Goal: Task Accomplishment & Management: Complete application form

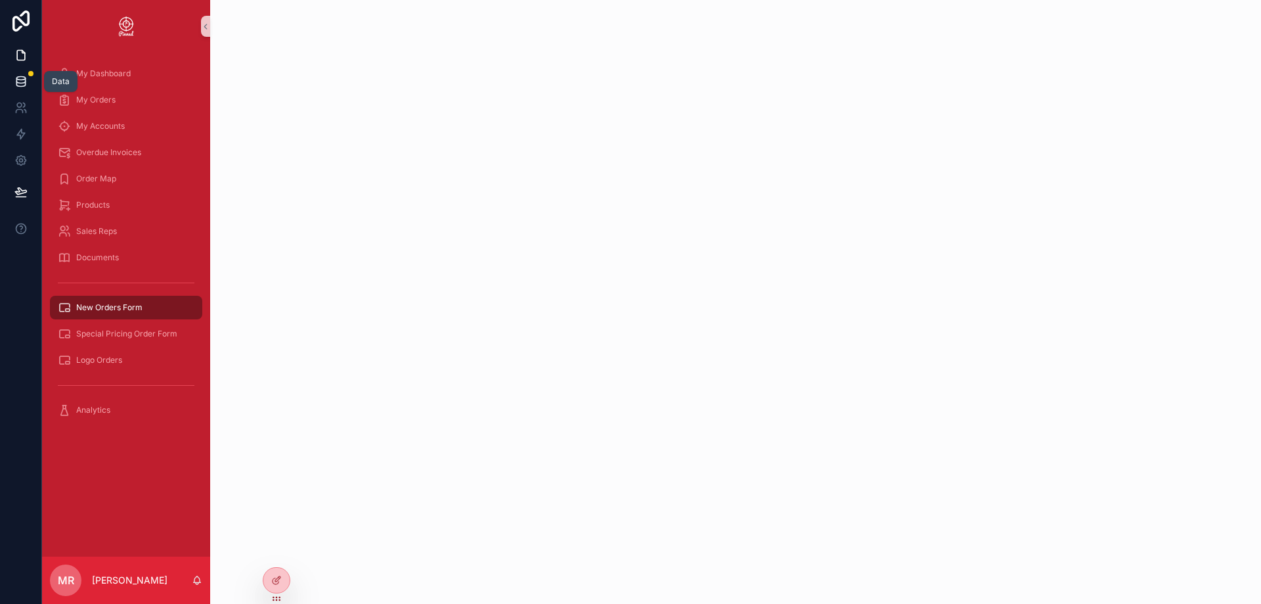
click at [24, 81] on icon at bounding box center [20, 81] width 13 height 13
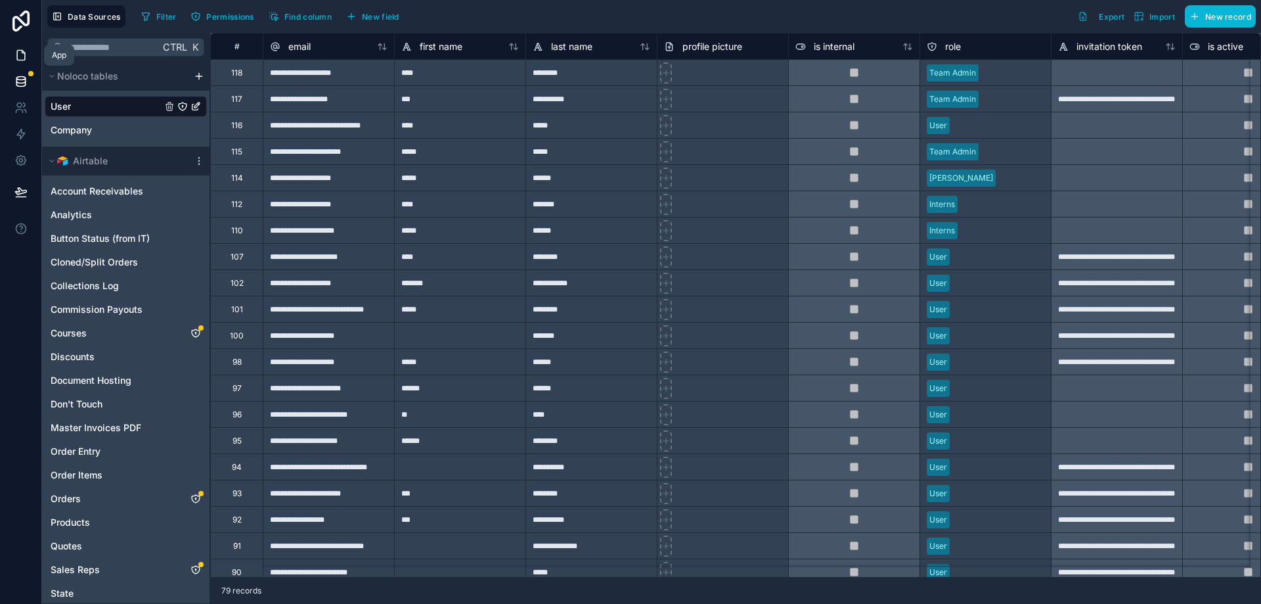
click at [20, 58] on icon at bounding box center [20, 55] width 13 height 13
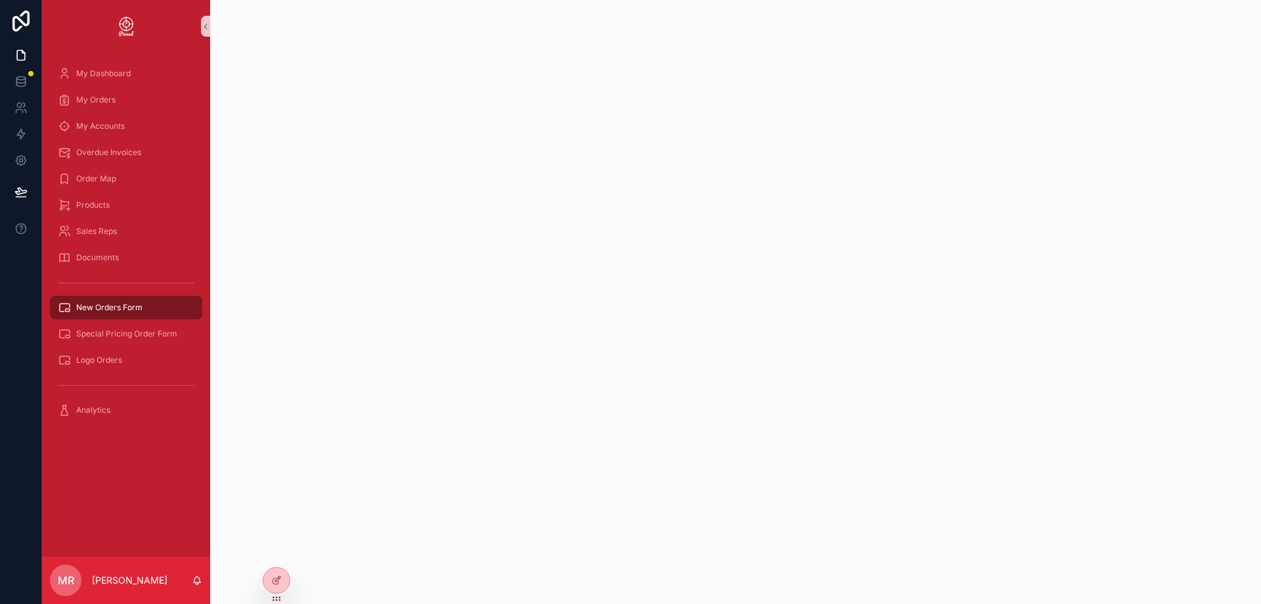
click at [108, 306] on span "New Orders Form" at bounding box center [109, 307] width 66 height 11
click at [110, 330] on span "Special Pricing Order Form" at bounding box center [126, 333] width 101 height 11
click at [102, 310] on span "New Orders Form" at bounding box center [109, 307] width 66 height 11
click at [114, 104] on span "My Orders" at bounding box center [95, 100] width 39 height 11
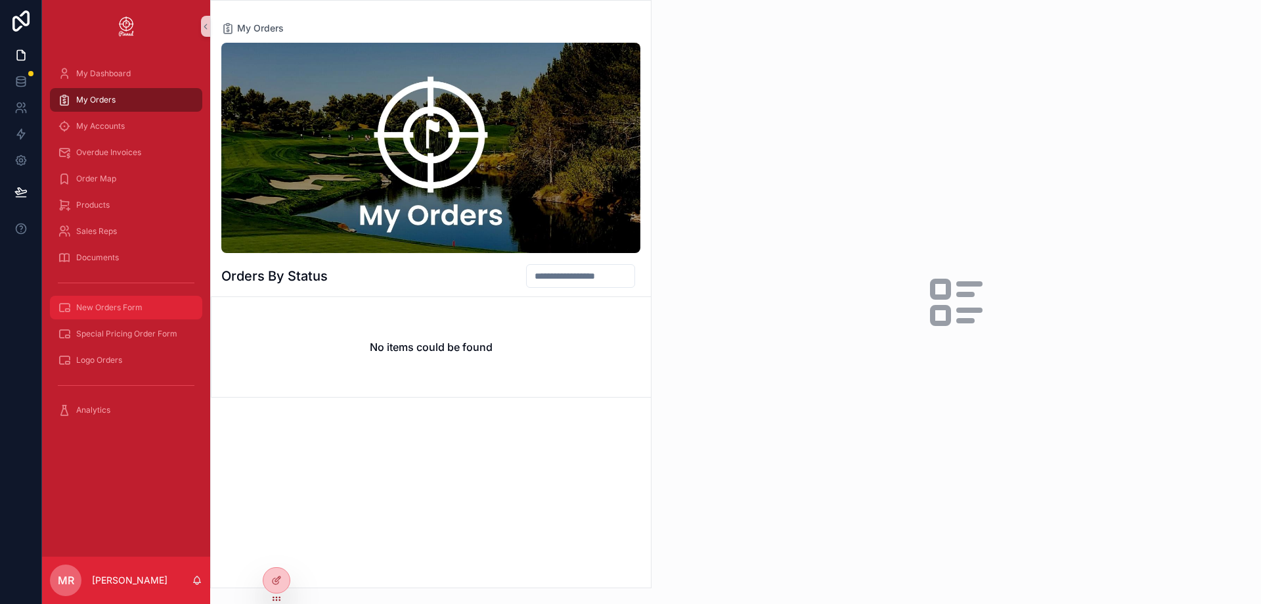
click at [114, 307] on span "New Orders Form" at bounding box center [109, 307] width 66 height 11
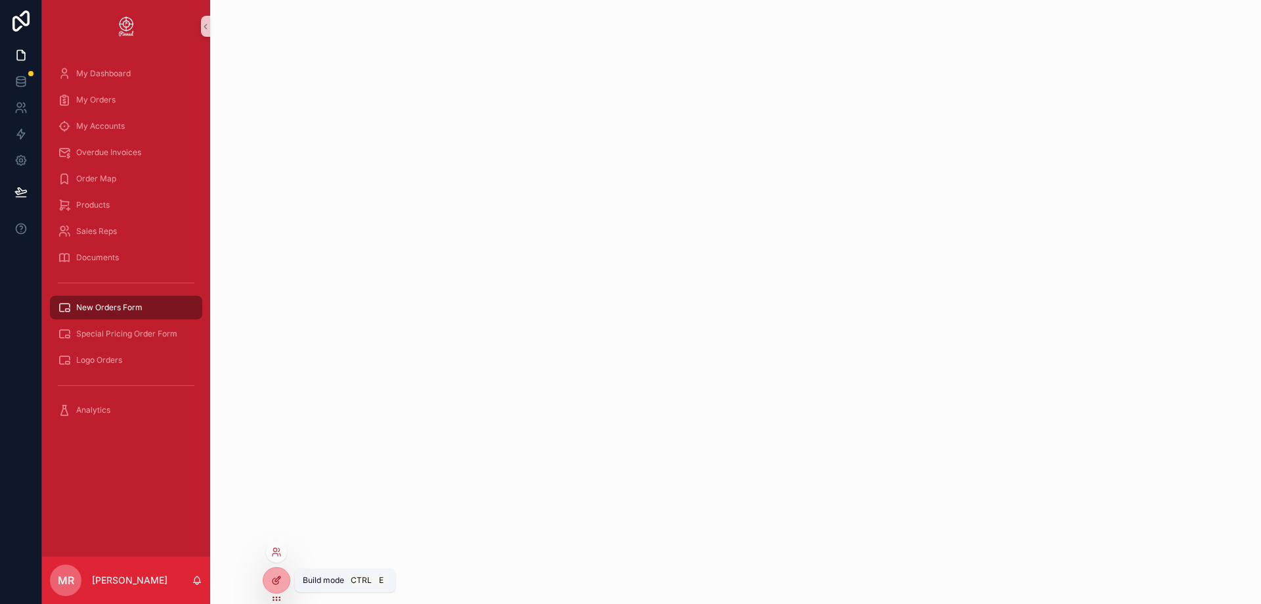
click at [271, 581] on icon at bounding box center [276, 580] width 11 height 11
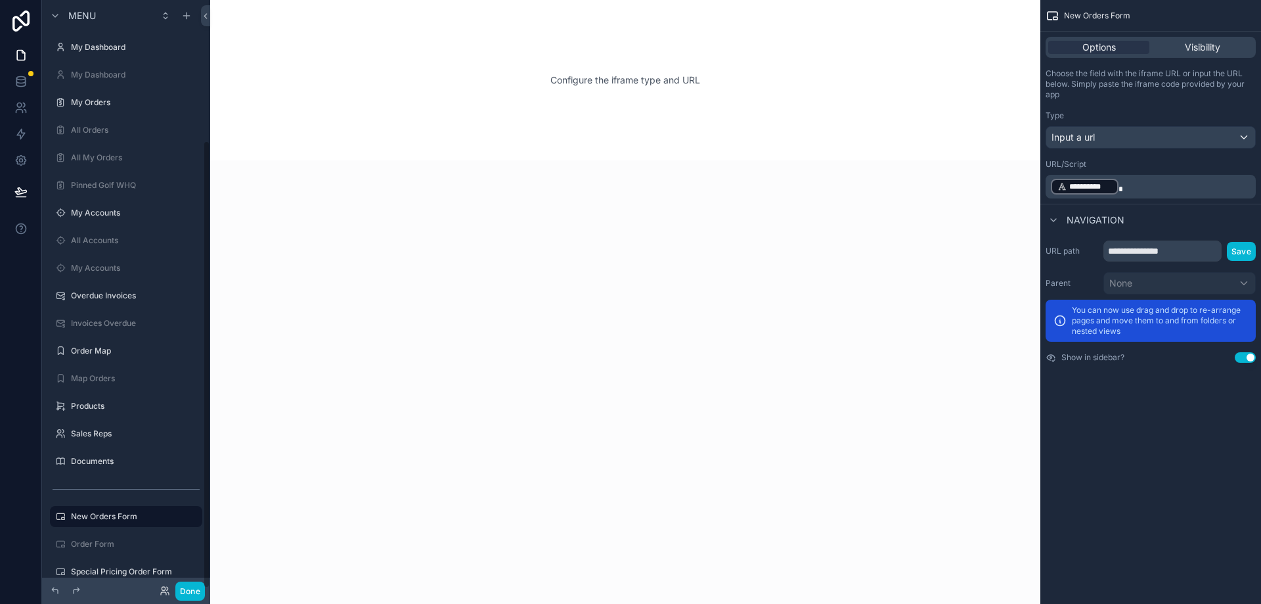
scroll to position [185, 0]
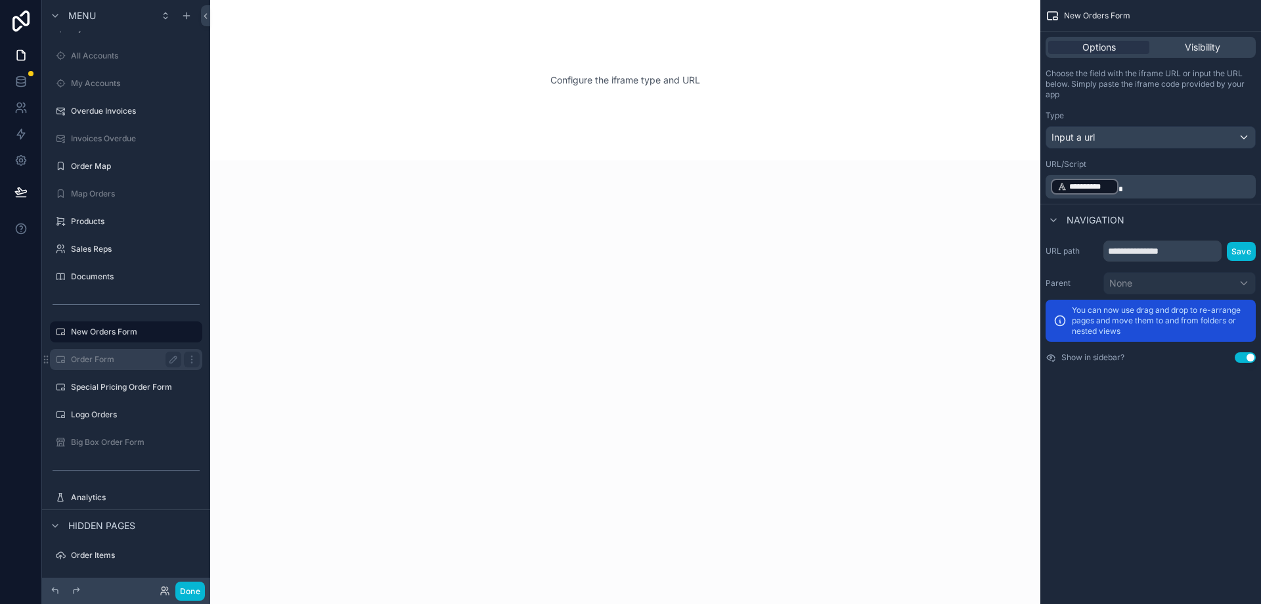
click at [116, 355] on label "Order Form" at bounding box center [123, 359] width 105 height 11
click at [117, 332] on label "New Orders Form" at bounding box center [123, 331] width 105 height 11
click at [1136, 143] on div "Input a url" at bounding box center [1150, 137] width 209 height 21
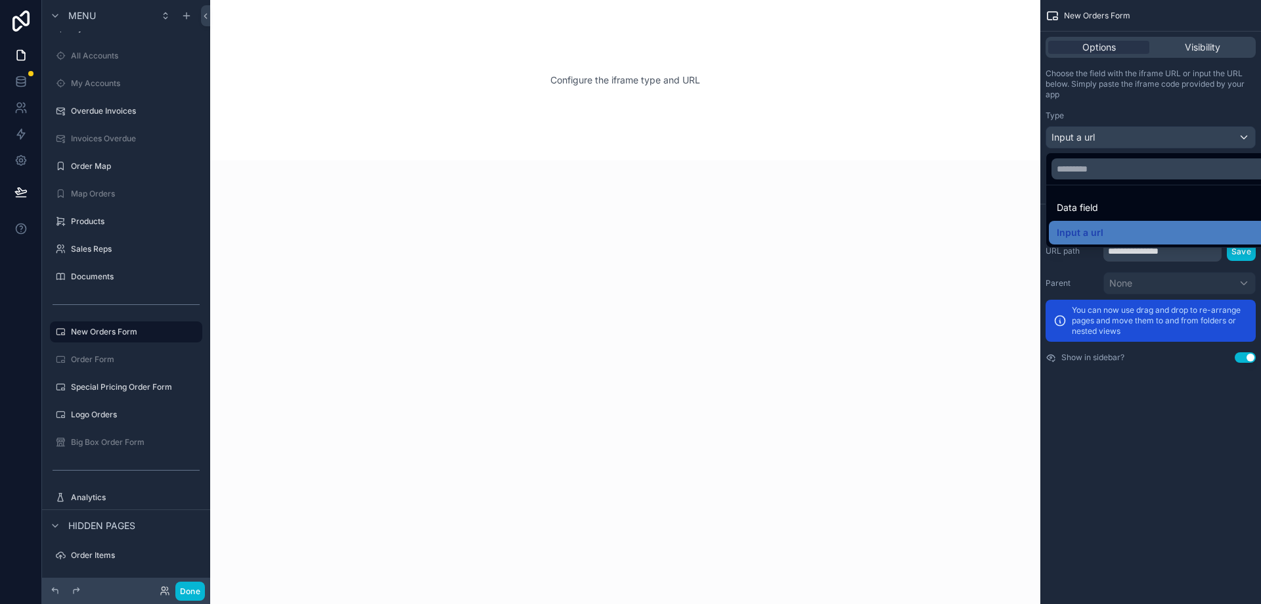
click at [1146, 448] on div "scrollable content" at bounding box center [630, 302] width 1261 height 604
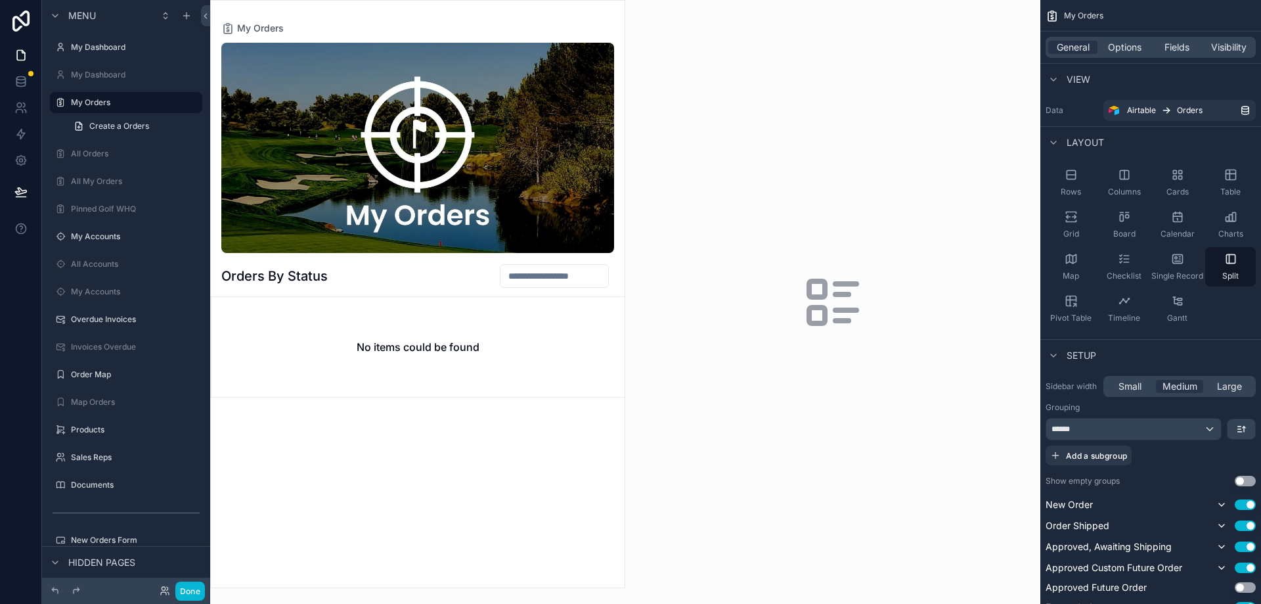
scroll to position [185, 0]
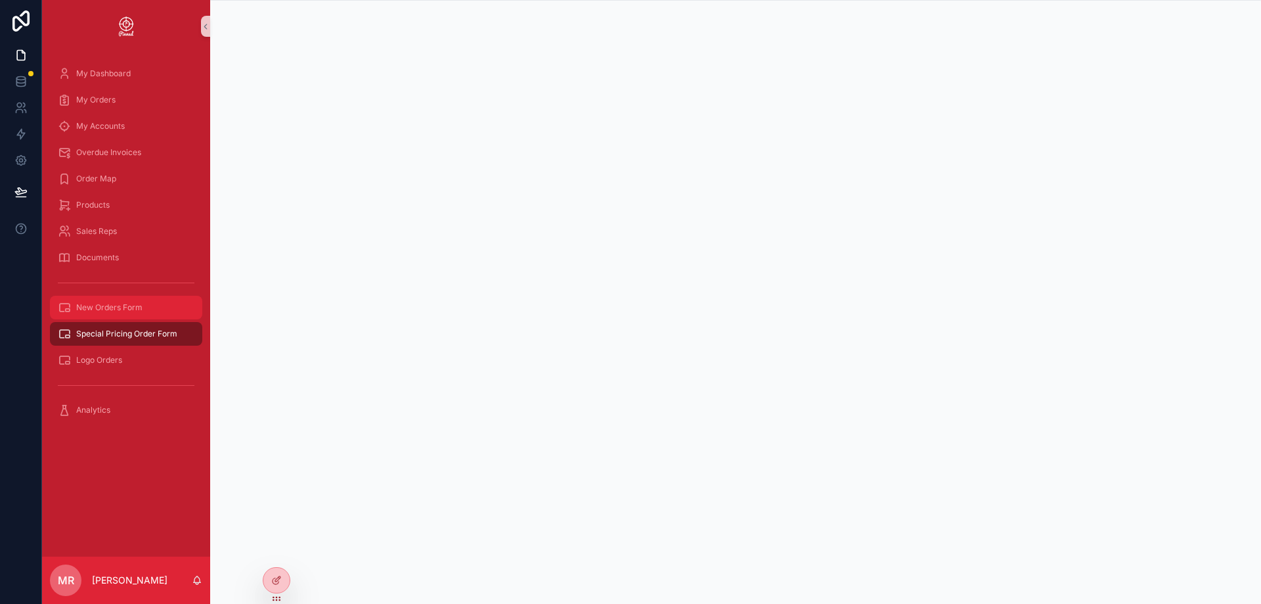
click at [141, 309] on span "New Orders Form" at bounding box center [109, 307] width 66 height 11
click at [147, 333] on span "Special Pricing Order Form" at bounding box center [126, 333] width 101 height 11
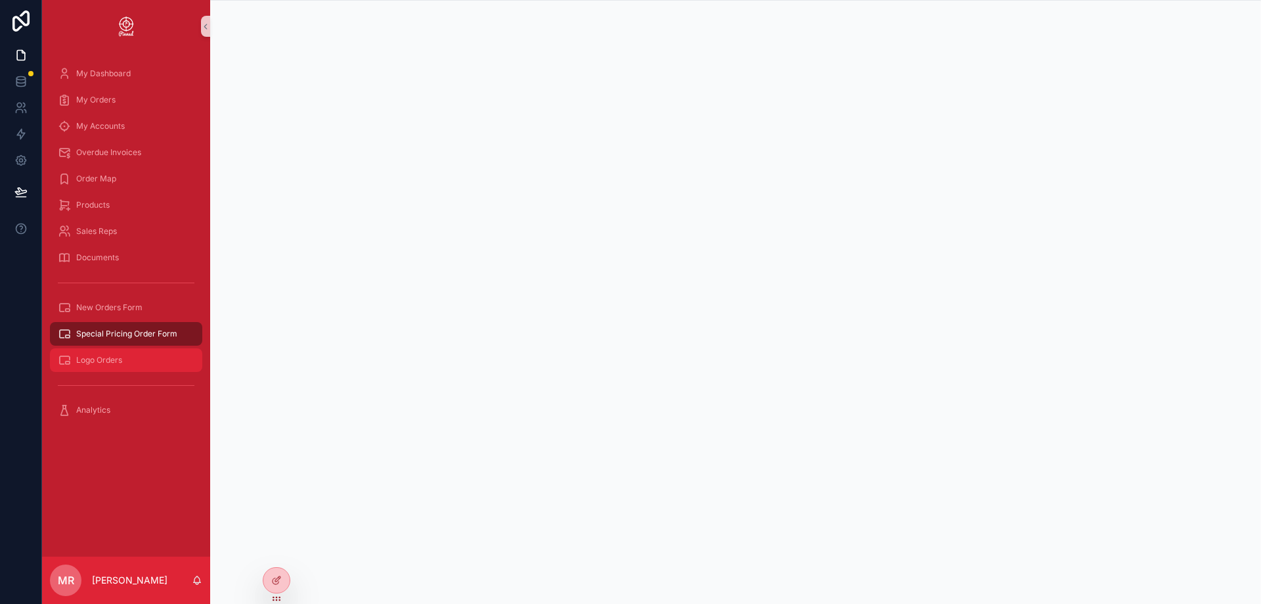
click at [103, 355] on span "Logo Orders" at bounding box center [99, 360] width 46 height 11
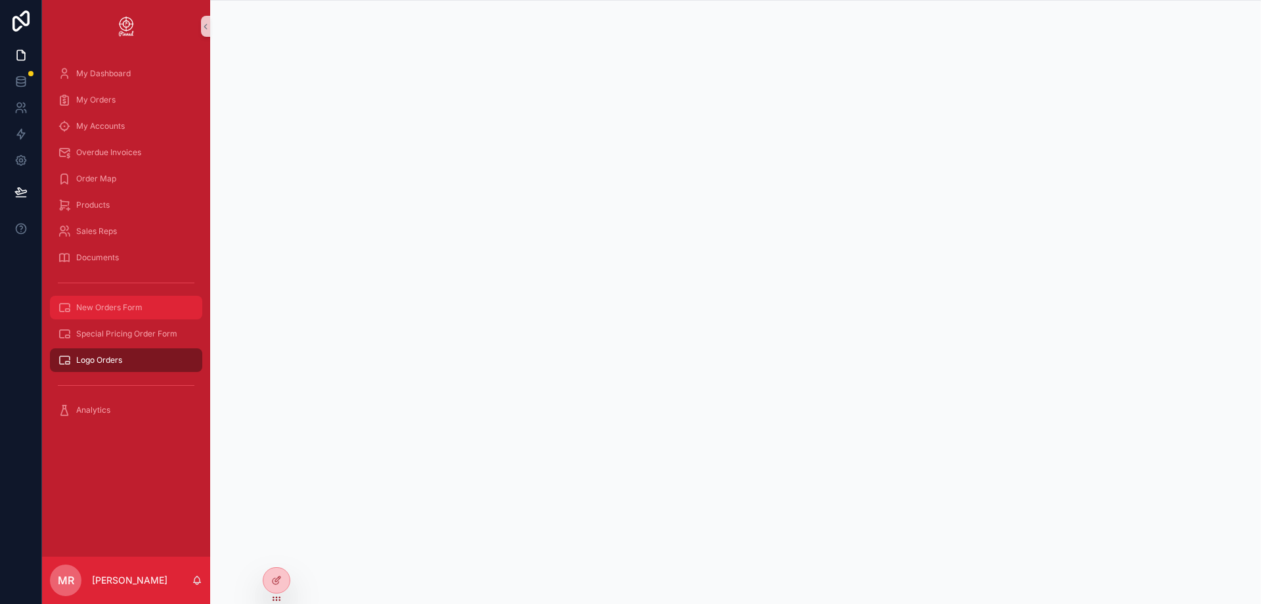
click at [114, 308] on span "New Orders Form" at bounding box center [109, 307] width 66 height 11
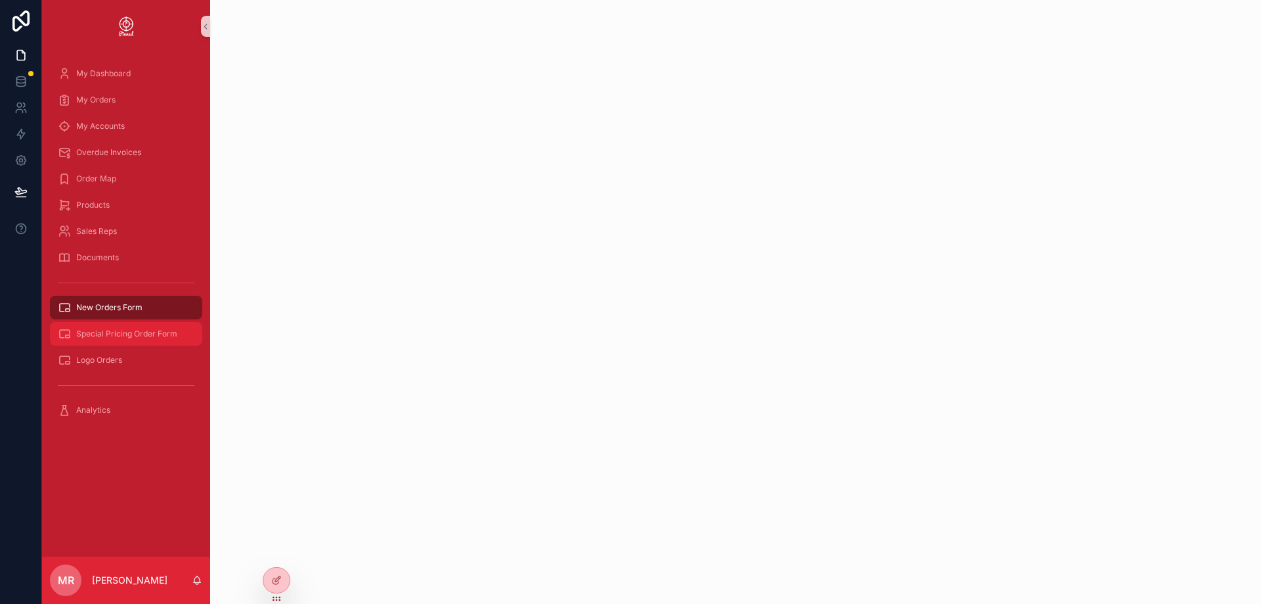
click at [120, 332] on span "Special Pricing Order Form" at bounding box center [126, 333] width 101 height 11
